Goal: Information Seeking & Learning: Find specific fact

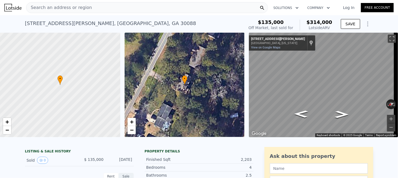
click at [77, 6] on span "Search an address or region" at bounding box center [59, 7] width 66 height 7
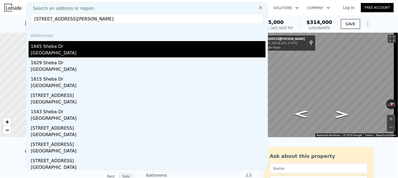
type input "[STREET_ADDRESS][PERSON_NAME]"
click at [48, 47] on div "1645 Sheba Dr" at bounding box center [148, 45] width 235 height 9
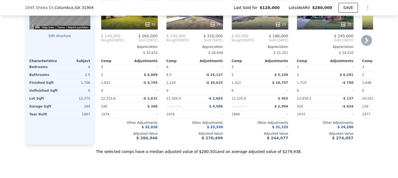
scroll to position [515, 0]
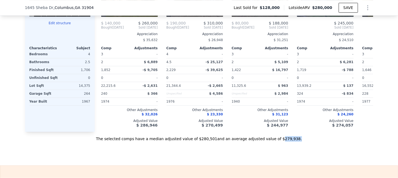
drag, startPoint x: 268, startPoint y: 144, endPoint x: 281, endPoint y: 144, distance: 13.3
click at [281, 141] on div "The selected comps have a median adjusted value of $280,501 and an average adju…" at bounding box center [199, 137] width 348 height 10
copy div "279,938 ."
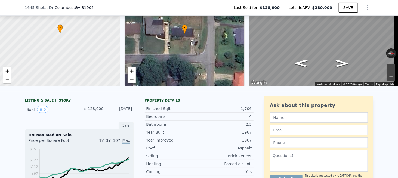
scroll to position [0, 0]
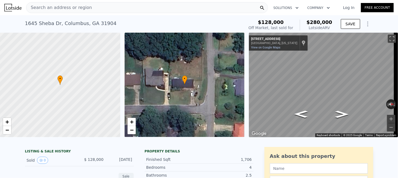
click at [76, 8] on span "Search an address or region" at bounding box center [59, 7] width 66 height 7
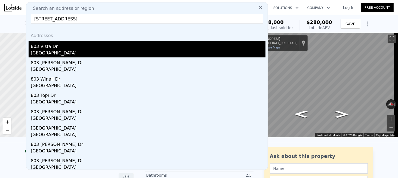
type input "[STREET_ADDRESS]"
click at [57, 51] on div "[GEOGRAPHIC_DATA]" at bounding box center [148, 54] width 235 height 8
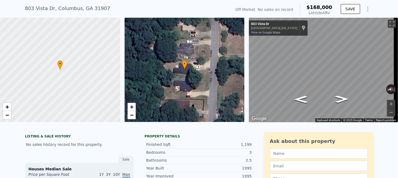
scroll to position [2, 0]
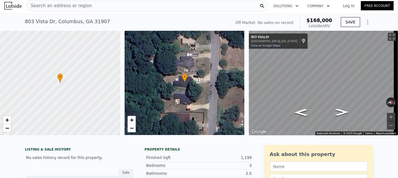
click at [62, 4] on span "Search an address or region" at bounding box center [59, 5] width 66 height 7
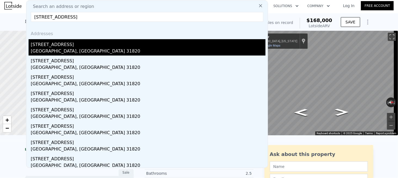
type input "[STREET_ADDRESS]"
click at [46, 49] on div "[GEOGRAPHIC_DATA], [GEOGRAPHIC_DATA] 31820" at bounding box center [148, 52] width 235 height 8
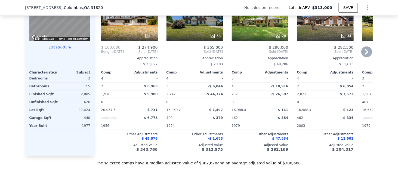
scroll to position [599, 0]
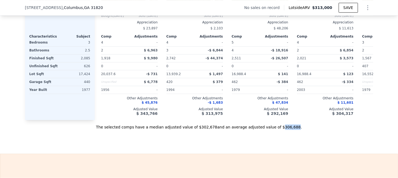
drag, startPoint x: 268, startPoint y: 133, endPoint x: 281, endPoint y: 131, distance: 12.9
click at [281, 130] on div "The selected comps have a median adjusted value of $302,678 and an average adju…" at bounding box center [199, 125] width 348 height 10
copy div "306,688"
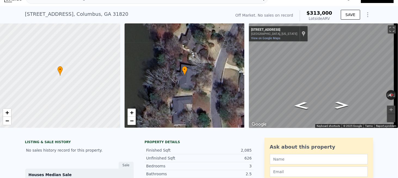
scroll to position [2, 0]
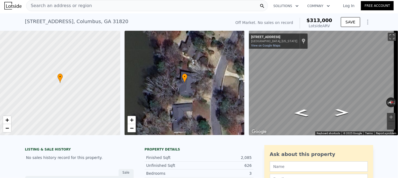
click at [86, 6] on div "Search an address or region" at bounding box center [147, 5] width 242 height 11
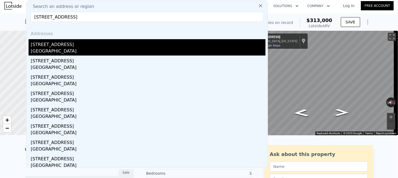
type input "[STREET_ADDRESS]"
click at [63, 45] on div "[STREET_ADDRESS]" at bounding box center [148, 43] width 235 height 9
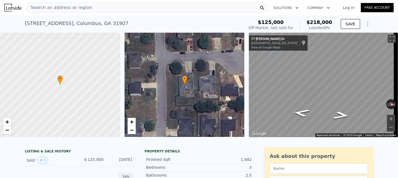
click at [107, 11] on div "Search an address or region" at bounding box center [147, 7] width 242 height 11
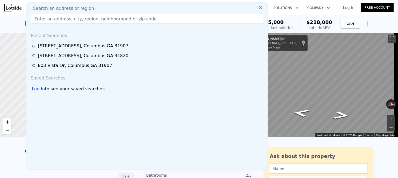
click at [101, 12] on div "Search an address or region Recent Searches [STREET_ADDRESS] [STREET_ADDRESS][G…" at bounding box center [147, 86] width 242 height 168
click at [88, 20] on input "text" at bounding box center [147, 19] width 233 height 10
paste input "[STREET_ADDRESS][PERSON_NAME]"
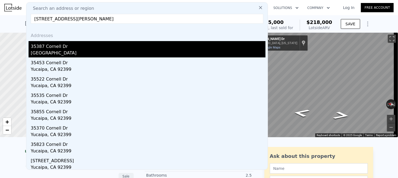
type input "[STREET_ADDRESS][PERSON_NAME]"
click at [58, 49] on div "35387 Cornell Dr" at bounding box center [148, 45] width 235 height 9
